Goal: Transaction & Acquisition: Purchase product/service

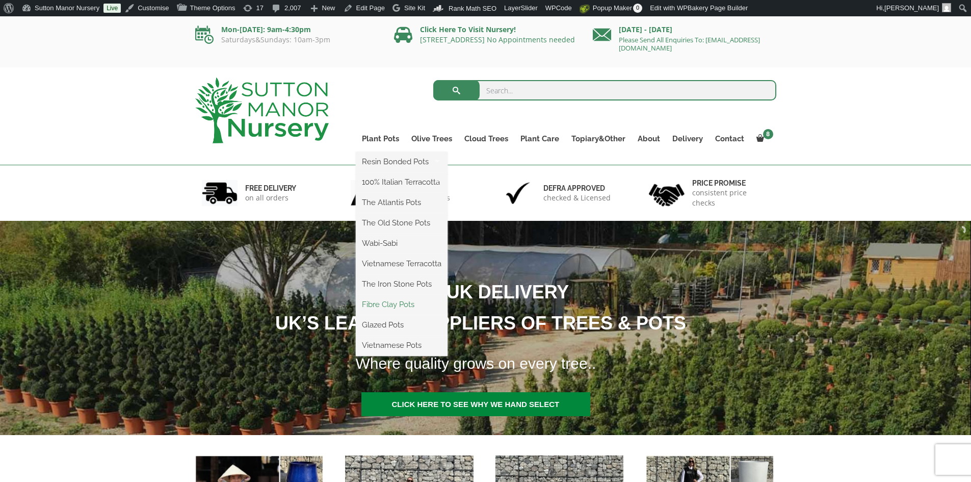
click at [399, 307] on link "Fibre Clay Pots" at bounding box center [402, 304] width 92 height 15
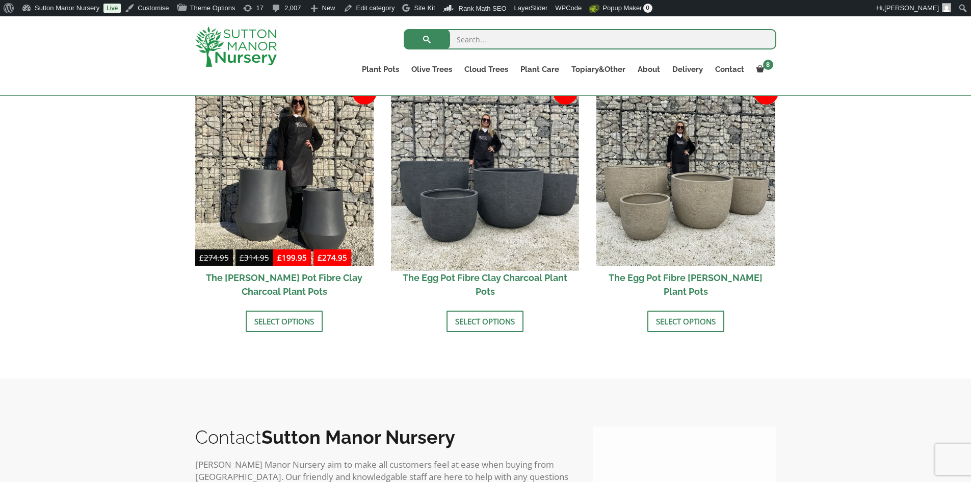
scroll to position [357, 0]
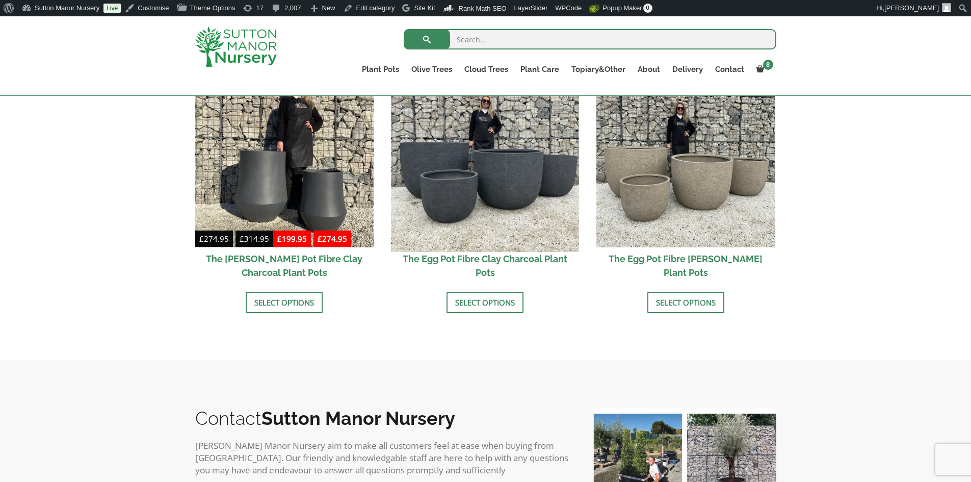
click at [499, 181] on img at bounding box center [486, 158] width 188 height 188
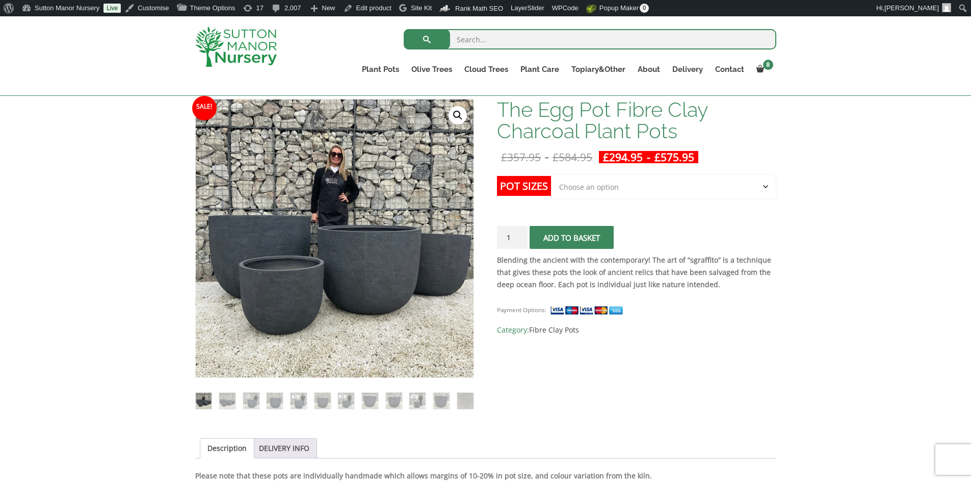
click at [591, 187] on select "Choose an option Click here to buy the 5th To Largest Pot In The Picture Click …" at bounding box center [663, 186] width 225 height 25
